Goal: Task Accomplishment & Management: Complete application form

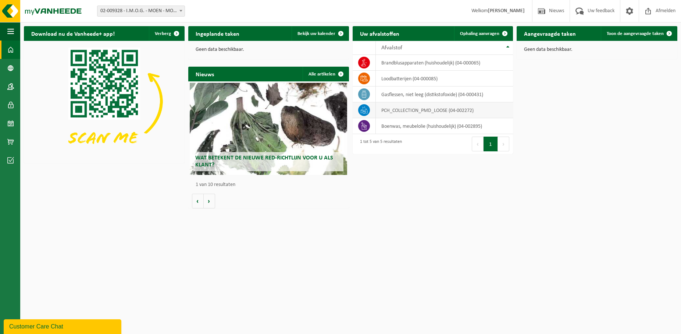
click at [367, 109] on icon at bounding box center [363, 109] width 7 height 7
click at [405, 113] on td "PCH_COLLECTION_PMD_LOOSE (04-002272)" at bounding box center [444, 110] width 137 height 16
click at [479, 31] on span "Ophaling aanvragen" at bounding box center [479, 33] width 39 height 5
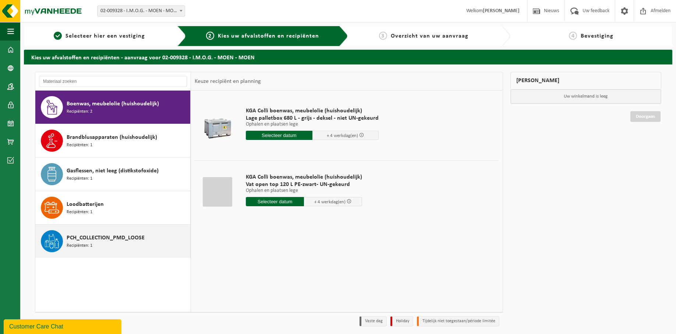
click at [86, 238] on span "PCH_COLLECTION_PMD_LOOSE" at bounding box center [106, 237] width 78 height 9
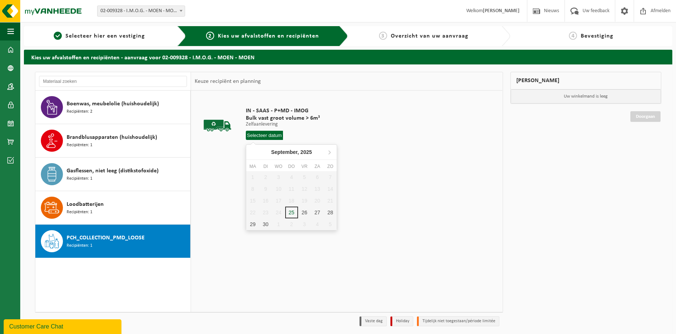
click at [266, 133] on input "text" at bounding box center [264, 135] width 37 height 9
click at [266, 136] on input "text" at bounding box center [264, 135] width 37 height 9
click at [254, 222] on div "29" at bounding box center [252, 224] width 13 height 12
type input "Van 2025-09-29"
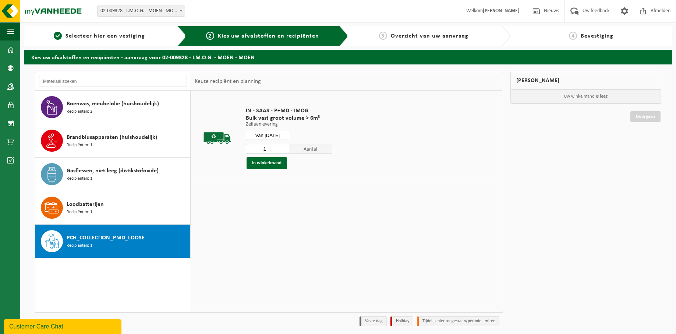
click at [274, 148] on input "1" at bounding box center [267, 149] width 43 height 10
type input "4"
click at [266, 164] on button "In winkelmand" at bounding box center [266, 163] width 40 height 12
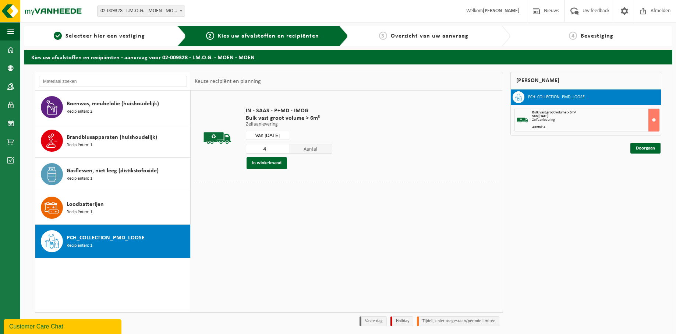
click at [280, 132] on input "Van 2025-09-29" at bounding box center [267, 135] width 43 height 9
click at [264, 223] on div "30" at bounding box center [265, 224] width 13 height 12
click at [269, 163] on button "In winkelmand" at bounding box center [266, 163] width 40 height 12
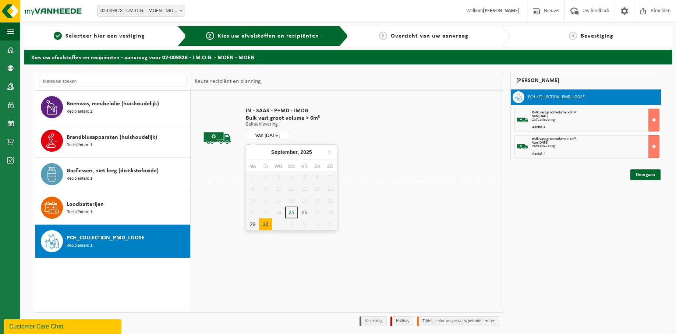
click at [277, 137] on input "Van 2025-09-30" at bounding box center [267, 135] width 43 height 9
click at [278, 223] on div "1" at bounding box center [278, 224] width 13 height 12
click at [273, 163] on button "In winkelmand" at bounding box center [266, 163] width 40 height 12
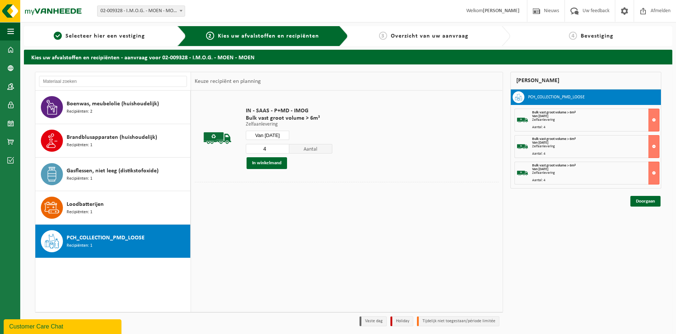
click at [284, 135] on input "Van 2025-10-01" at bounding box center [267, 135] width 43 height 9
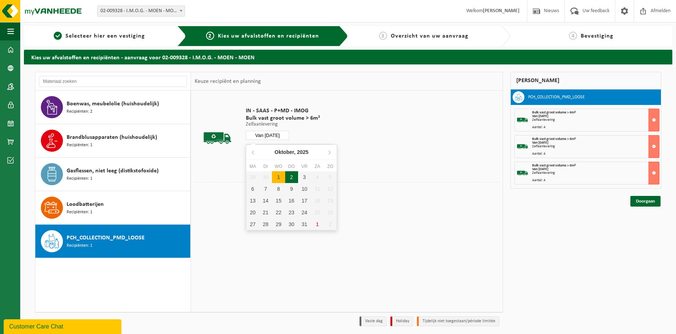
click at [292, 178] on div "2" at bounding box center [291, 177] width 13 height 12
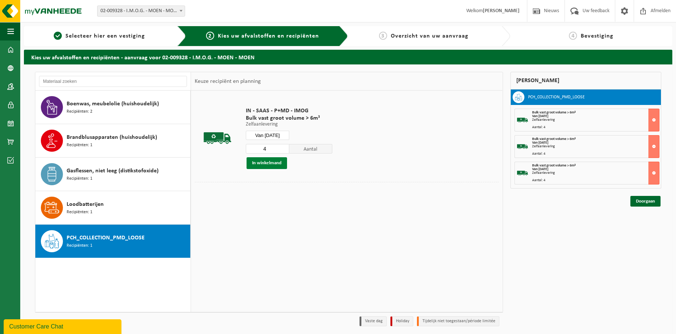
click at [273, 163] on button "In winkelmand" at bounding box center [266, 163] width 40 height 12
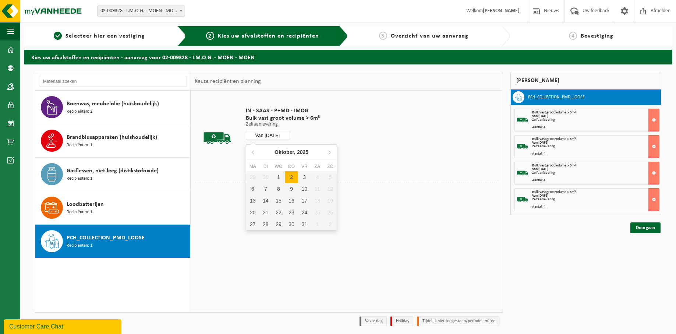
click at [284, 135] on input "Van 2025-10-02" at bounding box center [267, 135] width 43 height 9
click at [305, 175] on div "3" at bounding box center [304, 177] width 13 height 12
type input "Van 2025-10-03"
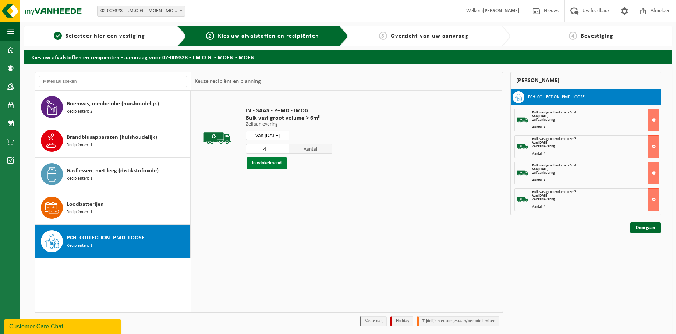
click at [280, 163] on button "In winkelmand" at bounding box center [266, 163] width 40 height 12
click at [651, 255] on link "Doorgaan" at bounding box center [645, 254] width 30 height 11
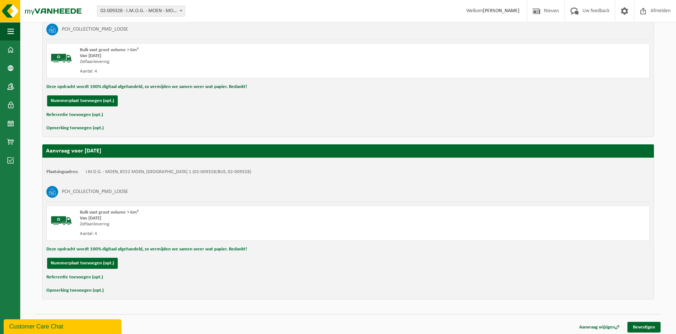
scroll to position [659, 0]
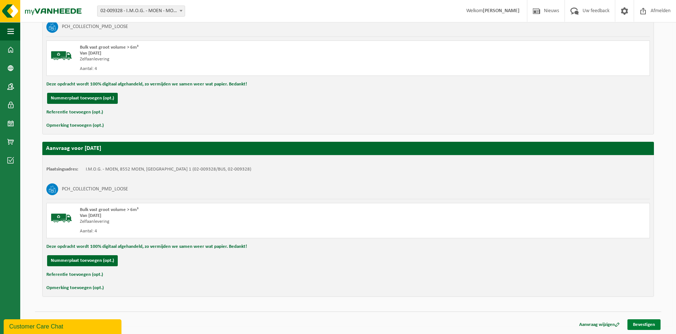
click at [641, 322] on link "Bevestigen" at bounding box center [643, 324] width 33 height 11
